Goal: Task Accomplishment & Management: Manage account settings

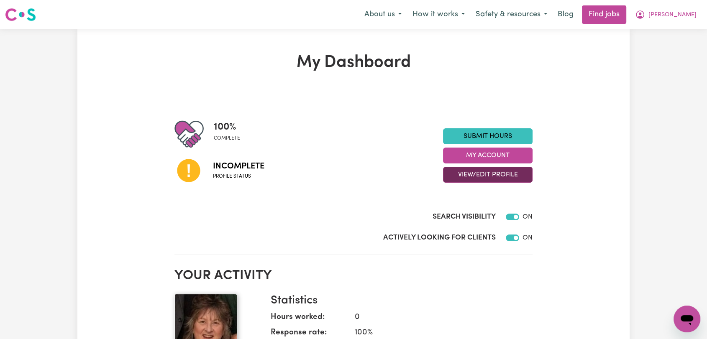
click at [465, 177] on button "View/Edit Profile" at bounding box center [487, 175] width 89 height 16
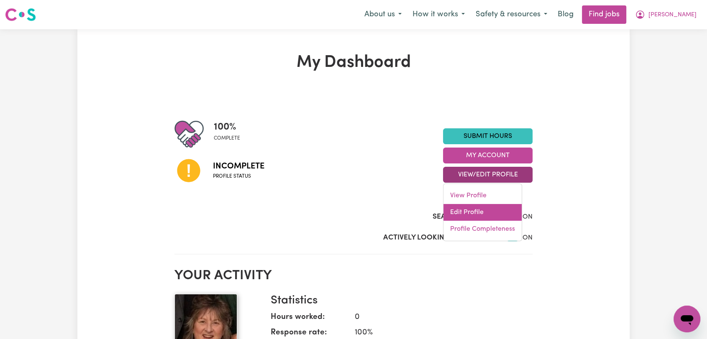
click at [457, 213] on link "Edit Profile" at bounding box center [482, 212] width 78 height 17
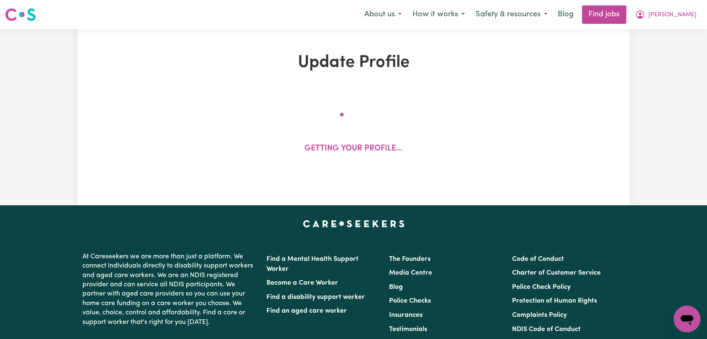
select select "[DEMOGRAPHIC_DATA]"
select select "[DEMOGRAPHIC_DATA] Citizen"
select select "Studying a healthcare related degree or qualification"
select select "65"
select select "95"
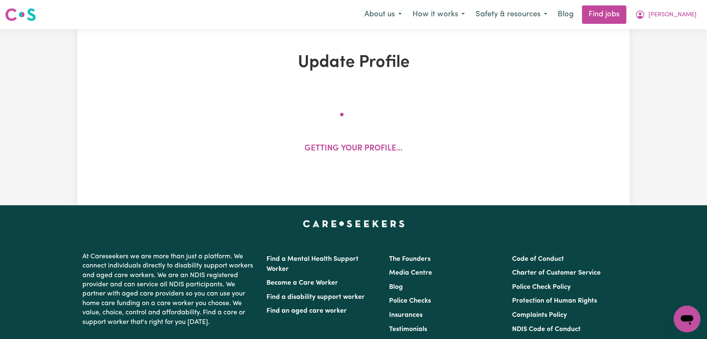
select select "105"
select select "120"
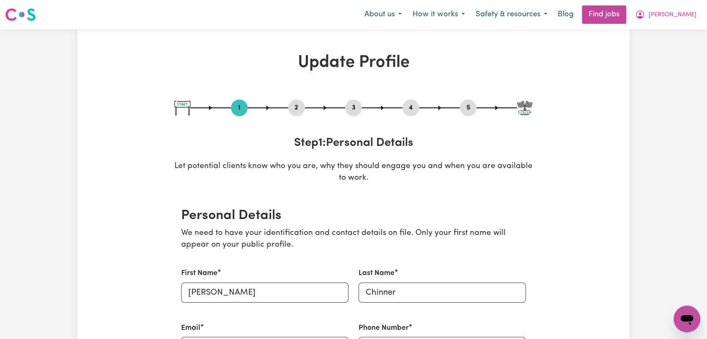
click at [292, 110] on button "2" at bounding box center [296, 107] width 17 height 11
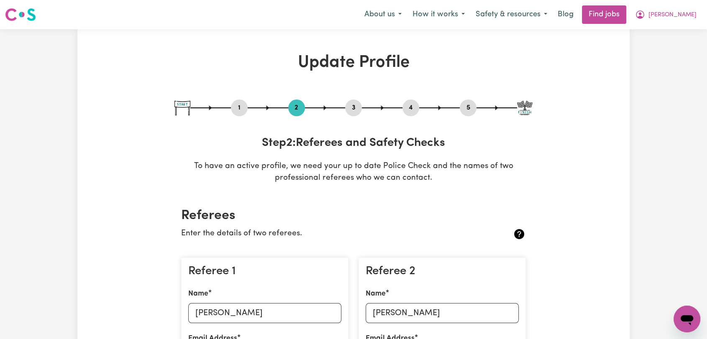
drag, startPoint x: 354, startPoint y: 108, endPoint x: 360, endPoint y: 115, distance: 8.3
click at [354, 109] on button "3" at bounding box center [353, 107] width 17 height 11
select select "2022"
select select "2021"
select select "2022"
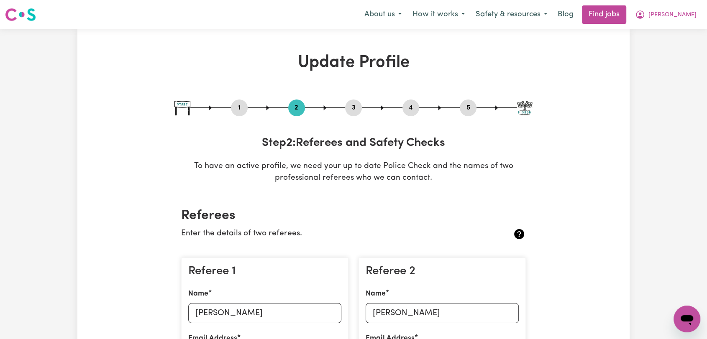
select select "2019"
select select "2021"
select select "2018"
select select "2019"
select select "Certificate III (Individual Support)"
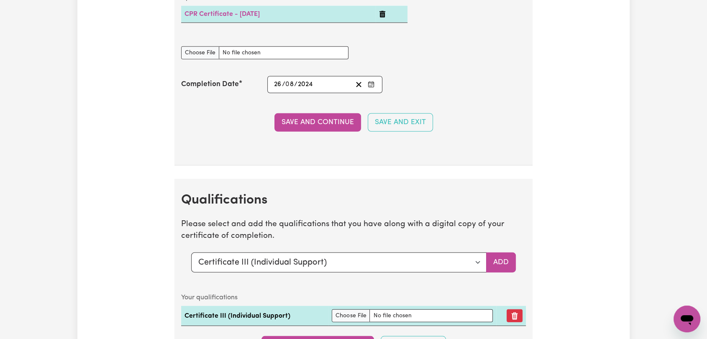
scroll to position [2323, 0]
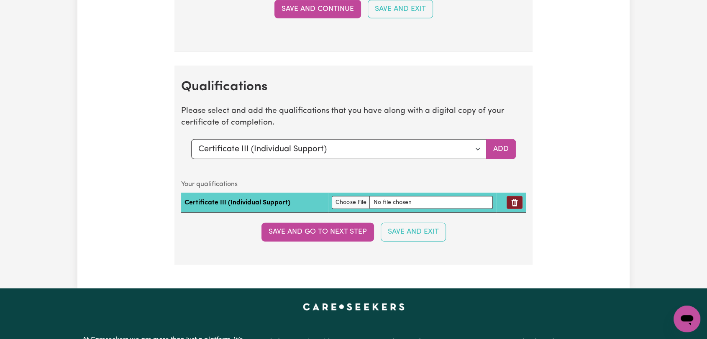
click at [510, 200] on icon "Remove qualification" at bounding box center [514, 203] width 8 height 8
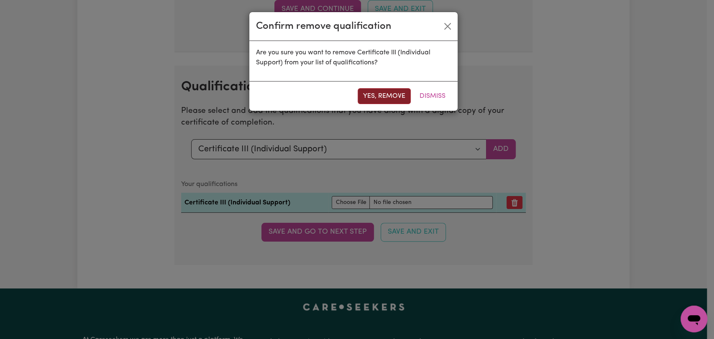
click at [379, 93] on button "Yes, remove" at bounding box center [384, 96] width 53 height 16
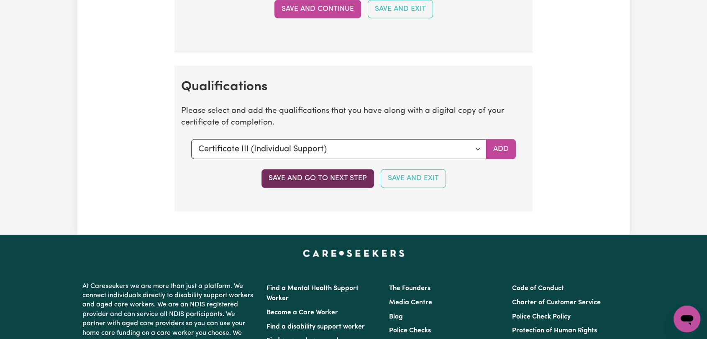
click at [345, 179] on button "Save and go to next step" at bounding box center [317, 178] width 113 height 18
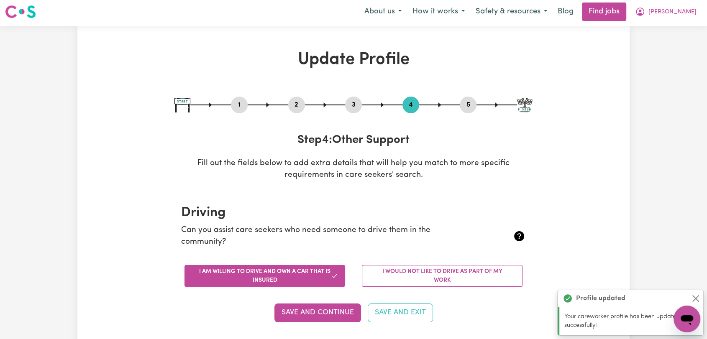
scroll to position [0, 0]
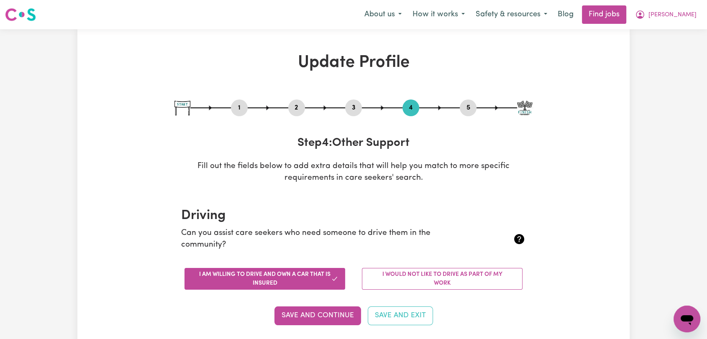
click at [349, 110] on button "3" at bounding box center [353, 107] width 17 height 11
select select "2022"
select select "2021"
select select "2022"
select select "2019"
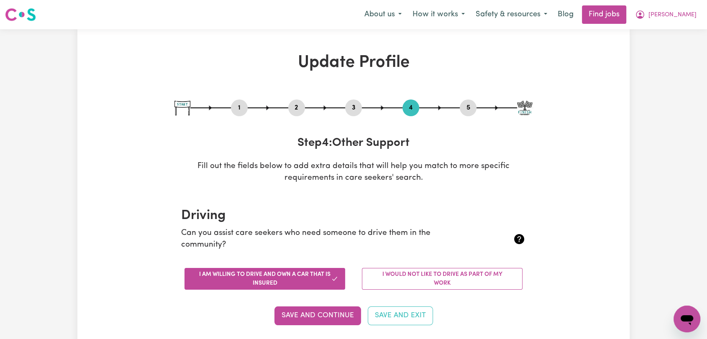
select select "2021"
select select "2018"
select select "2019"
select select "Certificate III (Individual Support)"
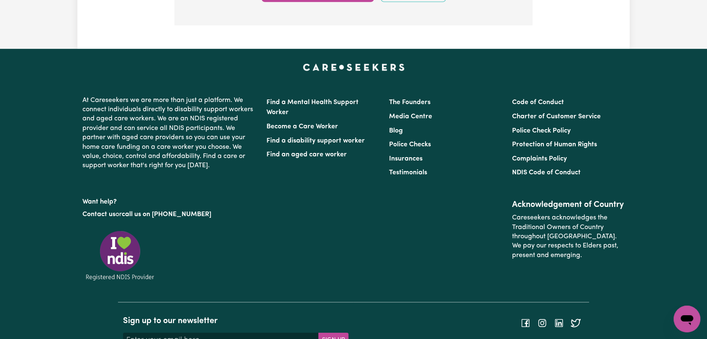
scroll to position [2370, 0]
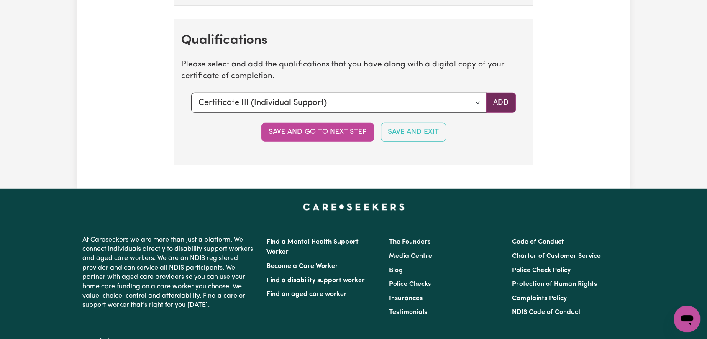
click at [502, 103] on button "Add" at bounding box center [501, 103] width 30 height 20
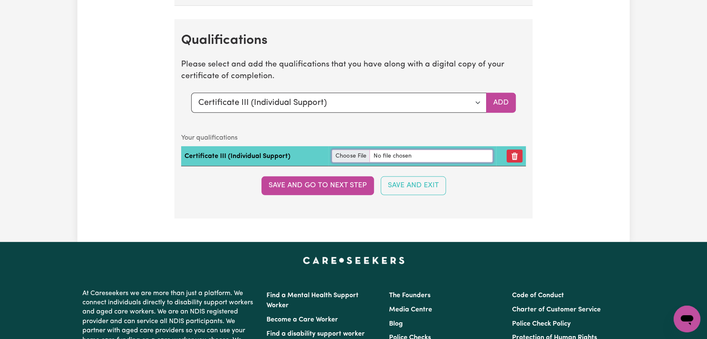
click at [352, 151] on input "file" at bounding box center [412, 156] width 161 height 13
type input "C:\fakepath\[PERSON_NAME] - Cert III Individual Support --.pdf"
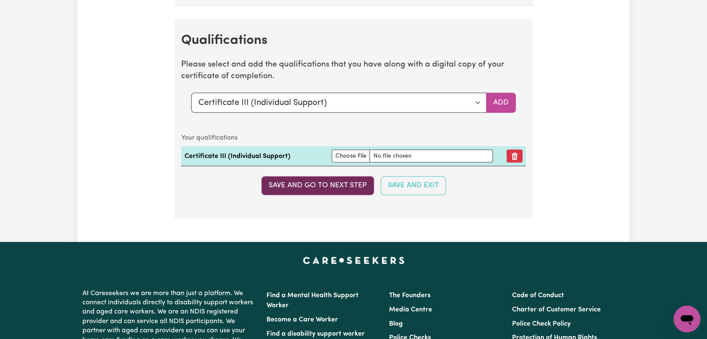
click at [343, 188] on button "Save and go to next step" at bounding box center [317, 185] width 113 height 18
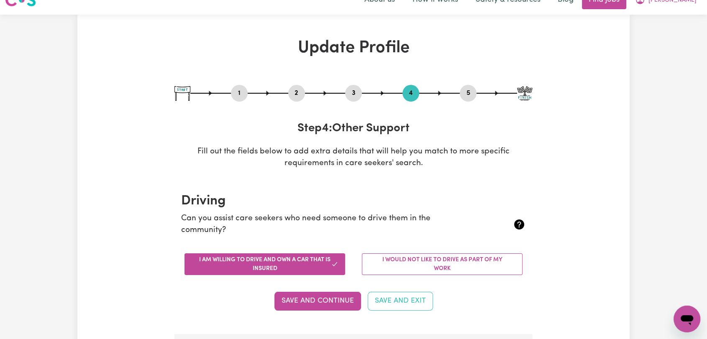
scroll to position [0, 0]
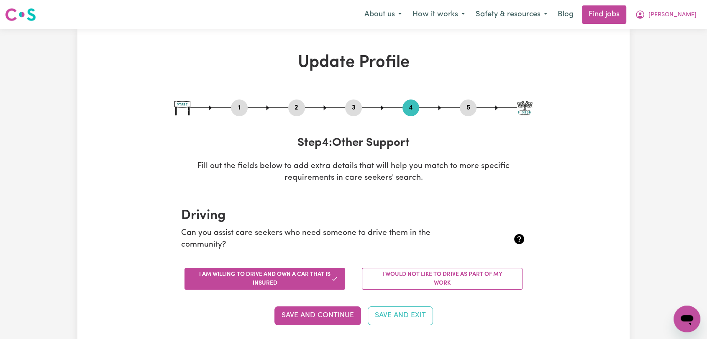
click at [469, 108] on button "5" at bounding box center [468, 107] width 17 height 11
select select "I am providing services through another platform"
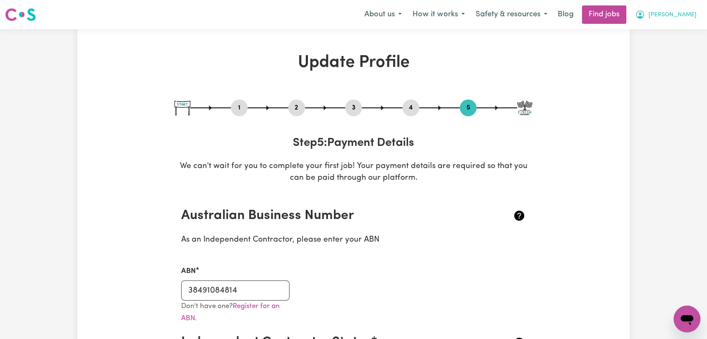
click at [692, 14] on span "[PERSON_NAME]" at bounding box center [672, 14] width 48 height 9
click at [667, 64] on link "Logout" at bounding box center [668, 64] width 66 height 16
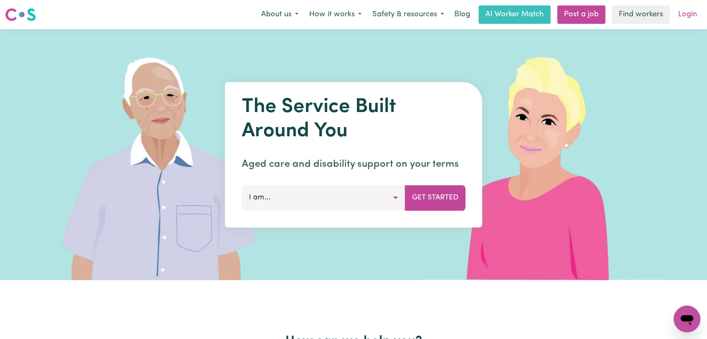
click at [690, 9] on link "Login" at bounding box center [687, 14] width 29 height 18
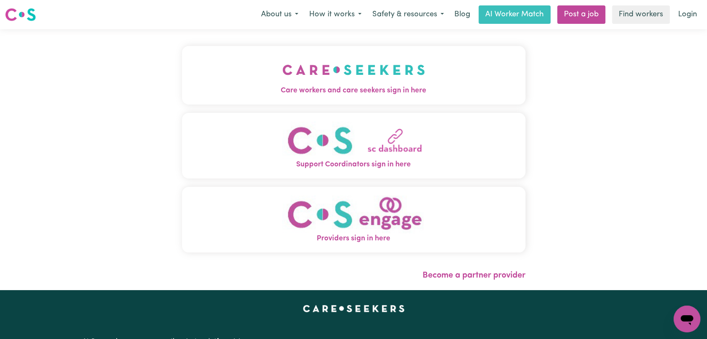
click at [266, 78] on button "Care workers and care seekers sign in here" at bounding box center [353, 75] width 343 height 59
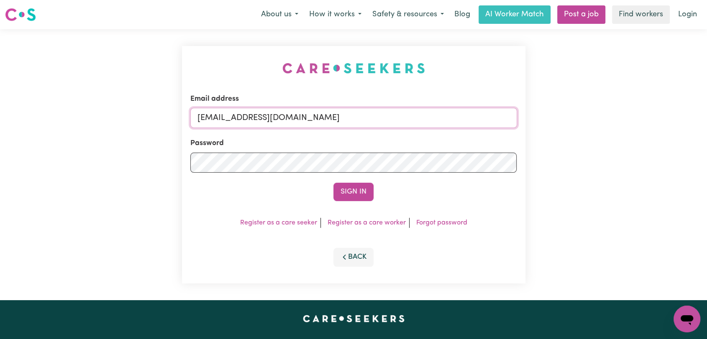
drag, startPoint x: 391, startPoint y: 115, endPoint x: 381, endPoint y: 126, distance: 14.8
click at [391, 115] on input "[EMAIL_ADDRESS][DOMAIN_NAME]" at bounding box center [353, 118] width 327 height 20
drag, startPoint x: 238, startPoint y: 119, endPoint x: 438, endPoint y: 138, distance: 200.8
click at [438, 138] on form "Email address Superuser~[EMAIL_ADDRESS][DOMAIN_NAME] Password Sign In" at bounding box center [353, 147] width 327 height 107
drag, startPoint x: 424, startPoint y: 120, endPoint x: 417, endPoint y: 120, distance: 6.7
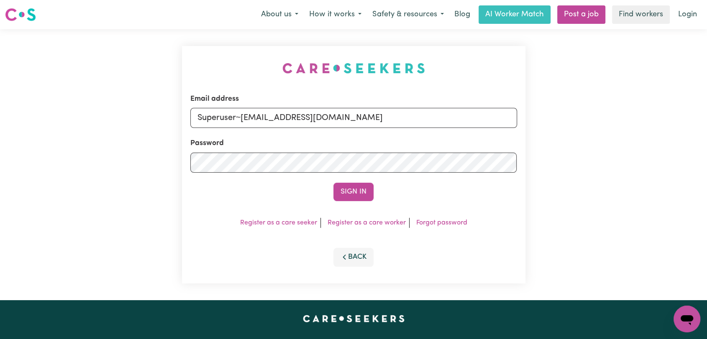
click at [424, 119] on input "Superuser~[EMAIL_ADDRESS][DOMAIN_NAME]" at bounding box center [353, 118] width 327 height 20
drag, startPoint x: 240, startPoint y: 113, endPoint x: 417, endPoint y: 133, distance: 178.4
click at [417, 133] on form "Email address Superuser~[EMAIL_ADDRESS][DOMAIN_NAME] Password Sign In" at bounding box center [353, 147] width 327 height 107
type input "Superuser~[EMAIL_ADDRESS][DOMAIN_NAME]"
click at [361, 192] on button "Sign In" at bounding box center [353, 192] width 40 height 18
